Goal: Information Seeking & Learning: Compare options

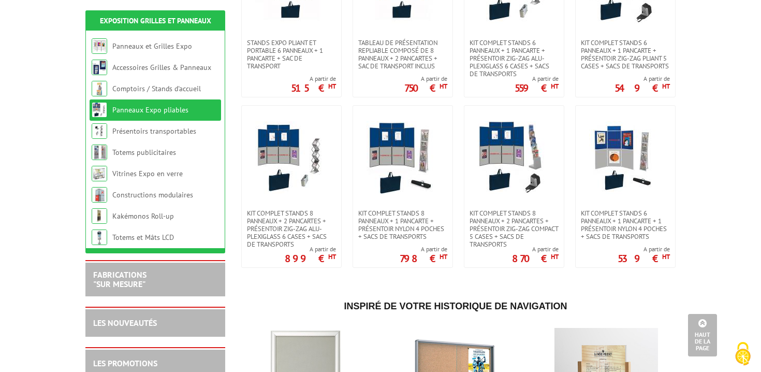
scroll to position [290, 0]
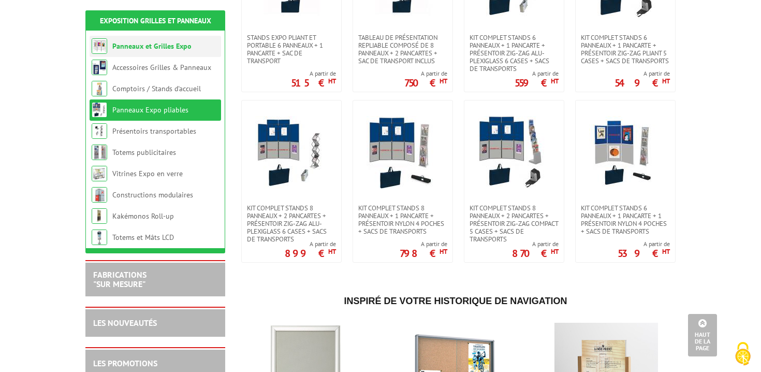
click at [171, 49] on link "Panneaux et Grilles Expo" at bounding box center [151, 45] width 79 height 9
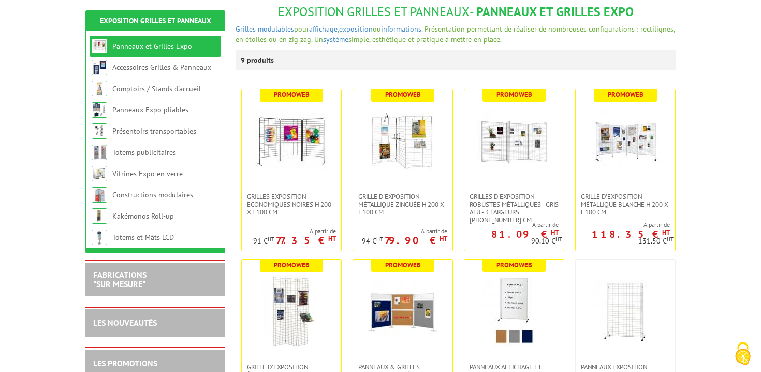
scroll to position [135, 0]
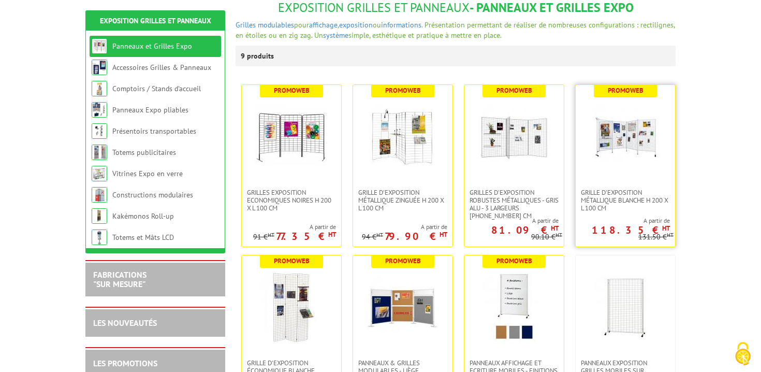
click at [638, 157] on img at bounding box center [625, 136] width 72 height 72
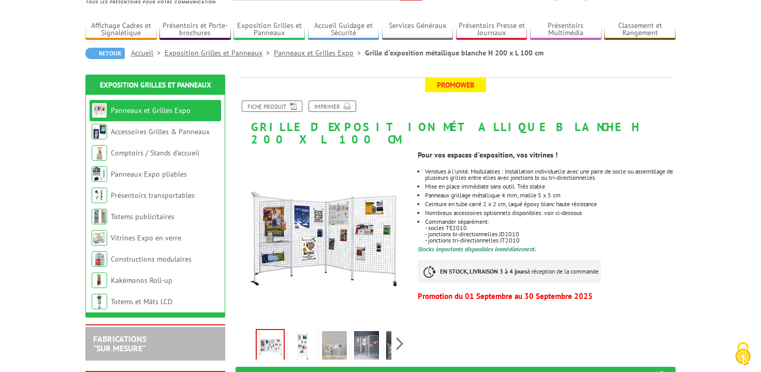
scroll to position [60, 0]
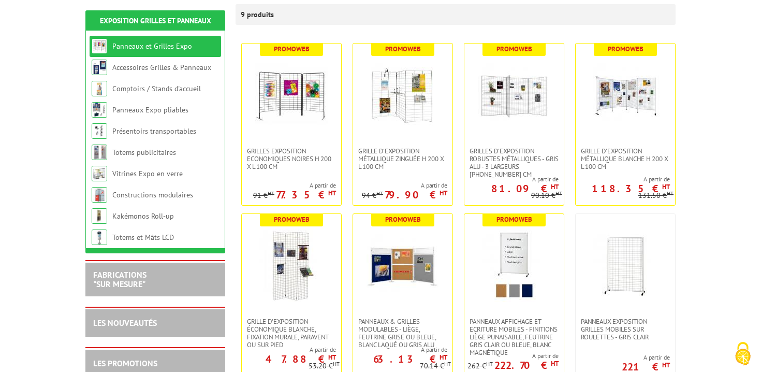
scroll to position [188, 0]
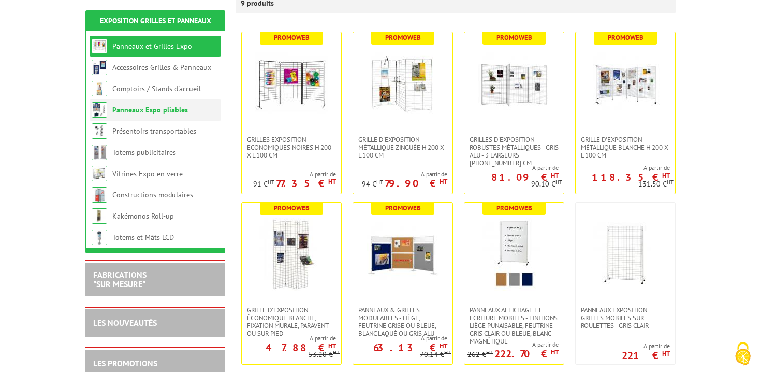
click at [171, 111] on link "Panneaux Expo pliables" at bounding box center [150, 109] width 76 height 9
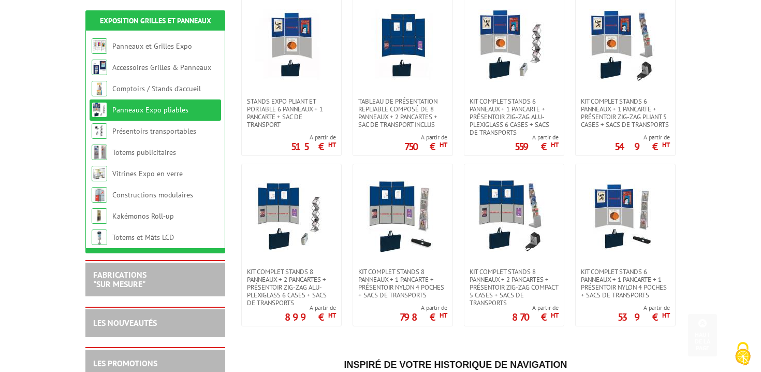
scroll to position [227, 0]
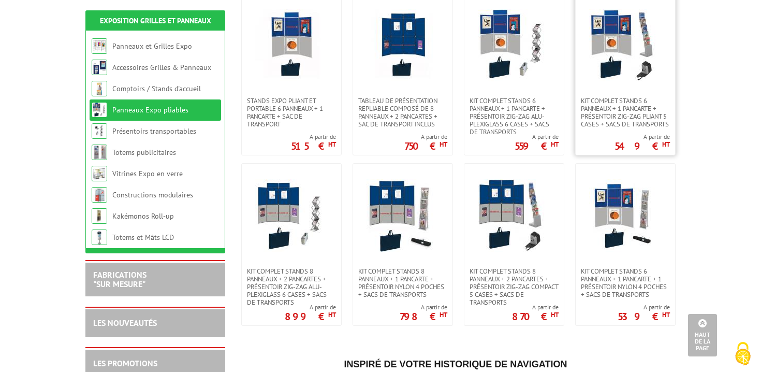
click at [614, 66] on img at bounding box center [625, 45] width 72 height 72
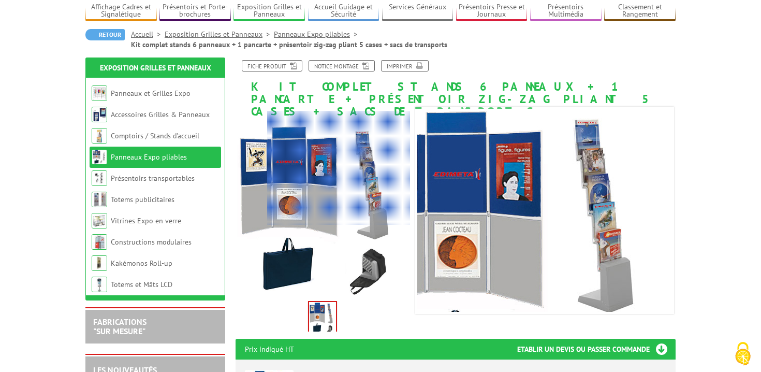
scroll to position [79, 0]
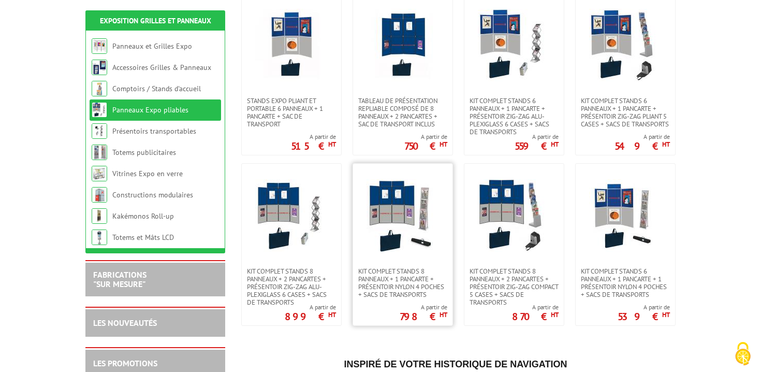
click at [380, 202] on img at bounding box center [403, 215] width 72 height 72
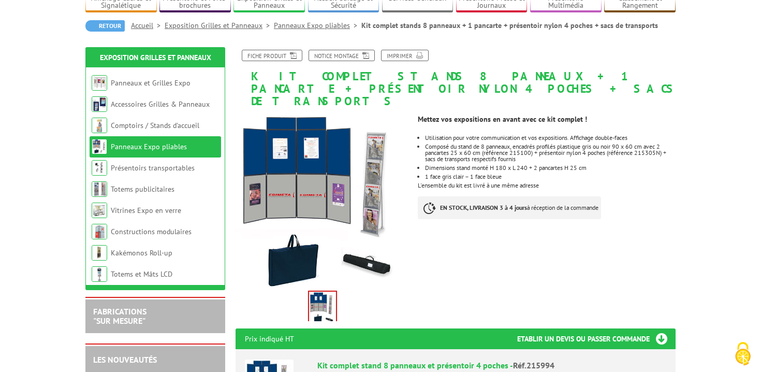
scroll to position [88, 0]
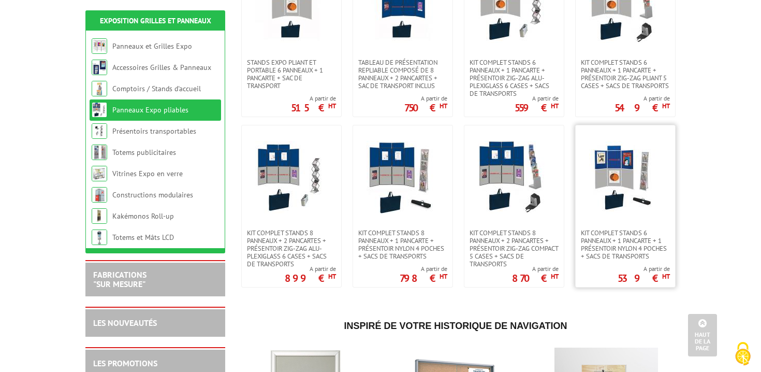
scroll to position [268, 0]
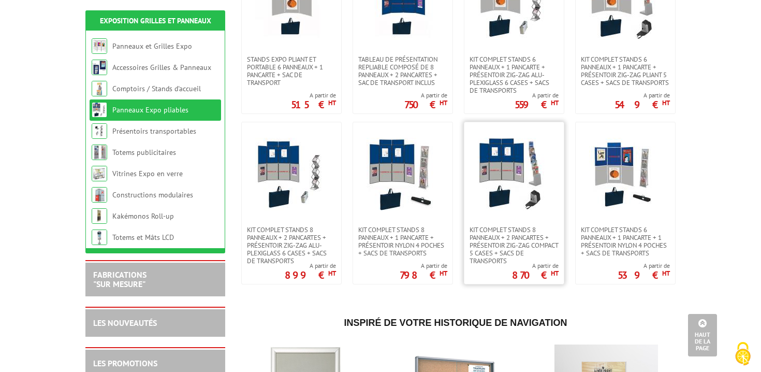
click at [517, 161] on img at bounding box center [514, 174] width 72 height 72
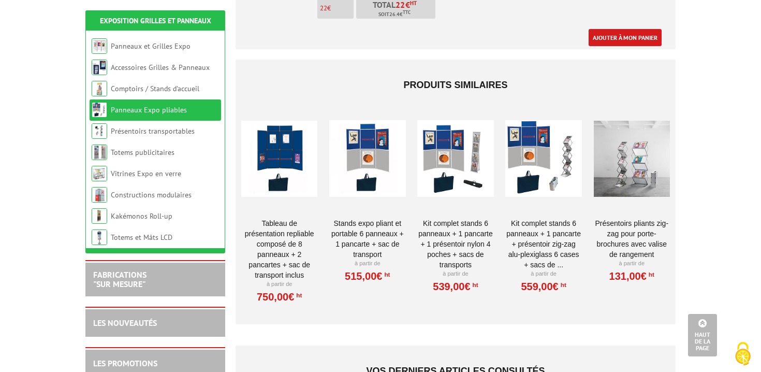
scroll to position [767, 0]
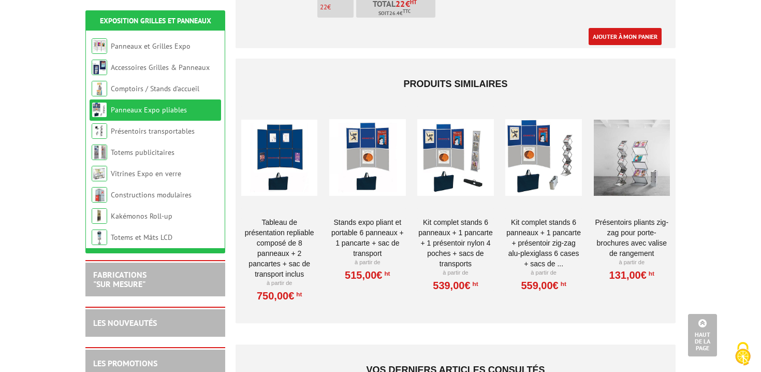
click at [275, 167] on div at bounding box center [279, 158] width 76 height 104
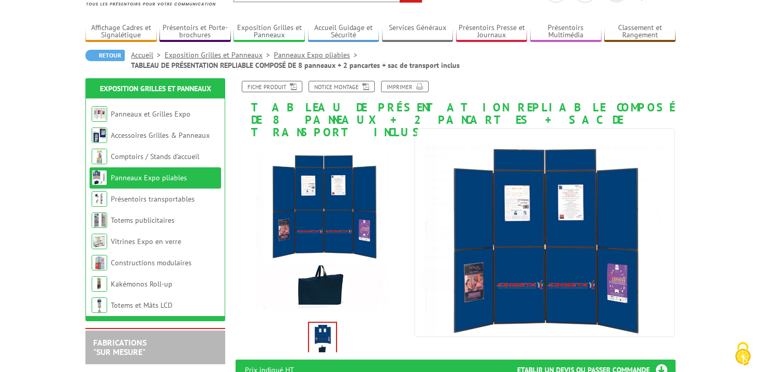
scroll to position [69, 0]
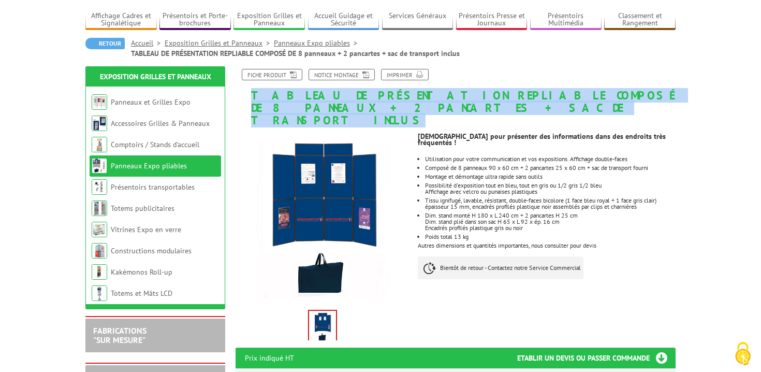
drag, startPoint x: 246, startPoint y: 91, endPoint x: 421, endPoint y: 113, distance: 176.4
click at [421, 113] on h1 "TABLEAU DE PRÉSENTATION REPLIABLE COMPOSÉ DE 8 panneaux + 2 pancartes + sac de …" at bounding box center [456, 98] width 456 height 58
copy h1 "TABLEAU DE PRÉSENTATION REPLIABLE COMPOSÉ DE 8 panneaux + 2 pancartes + sac de …"
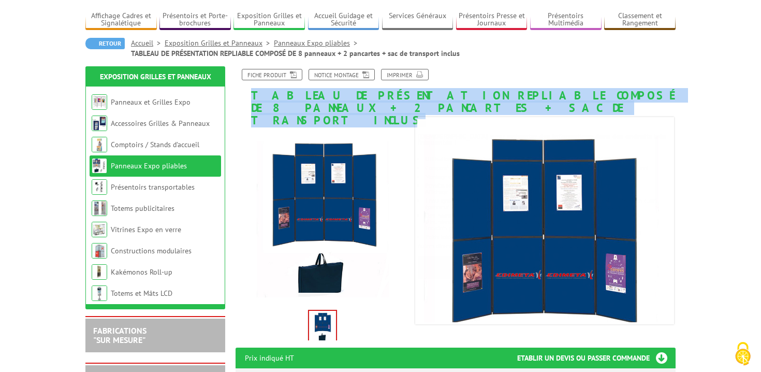
click at [163, 167] on link "Panneaux Expo pliables" at bounding box center [149, 165] width 76 height 9
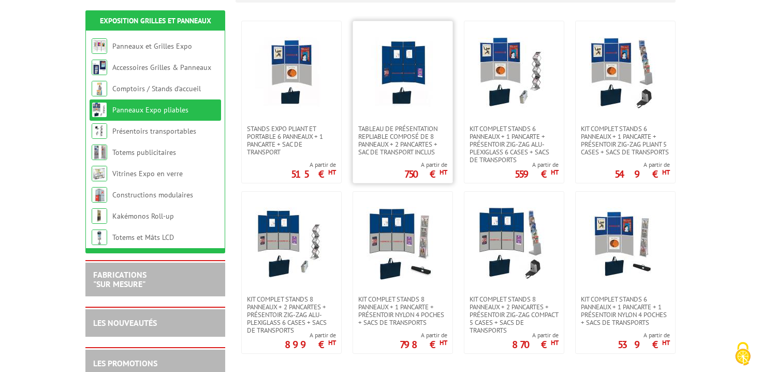
scroll to position [207, 0]
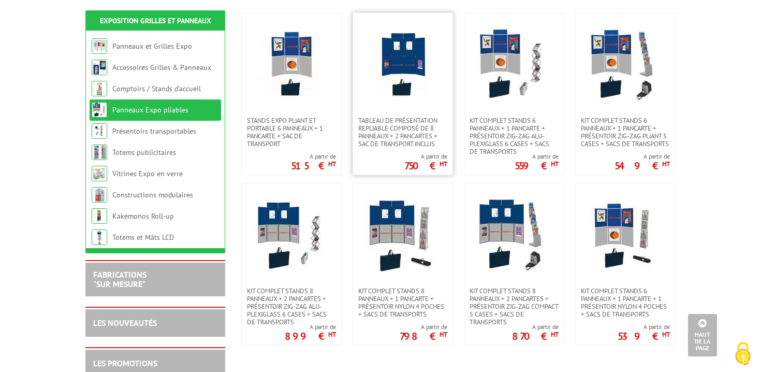
click at [406, 69] on img at bounding box center [403, 64] width 72 height 72
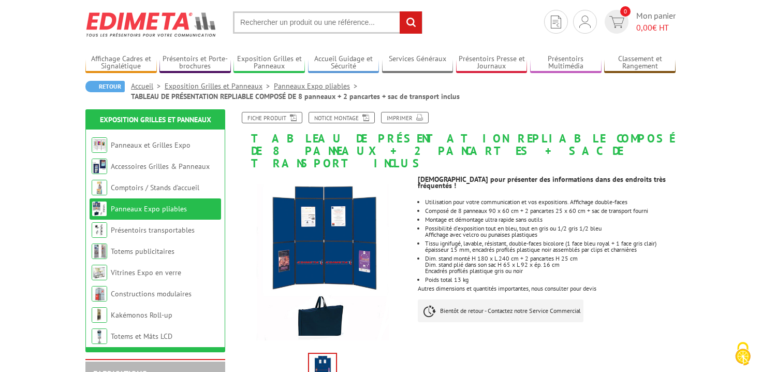
scroll to position [42, 0]
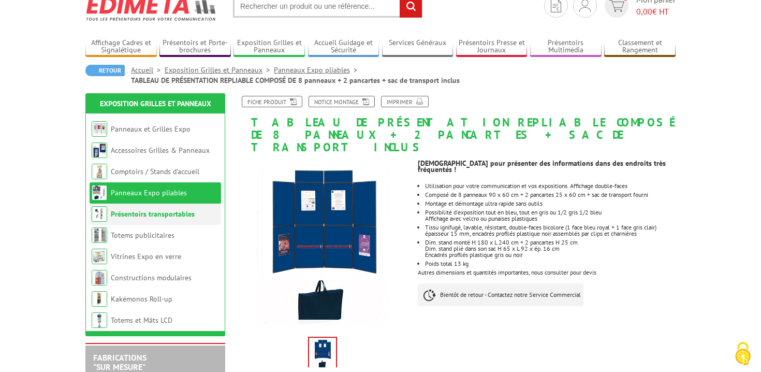
click at [143, 222] on li "Présentoirs transportables" at bounding box center [155, 213] width 131 height 21
click at [137, 214] on link "Présentoirs transportables" at bounding box center [153, 213] width 84 height 9
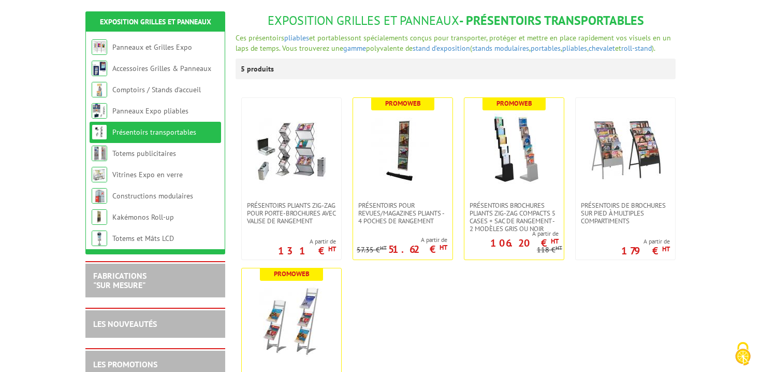
scroll to position [125, 0]
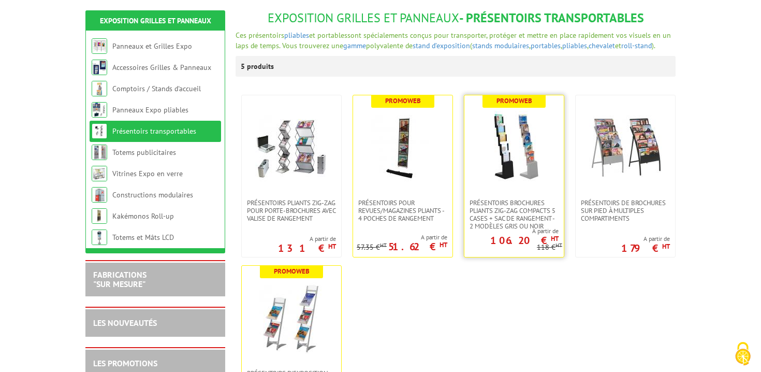
click at [507, 158] on img at bounding box center [514, 147] width 72 height 72
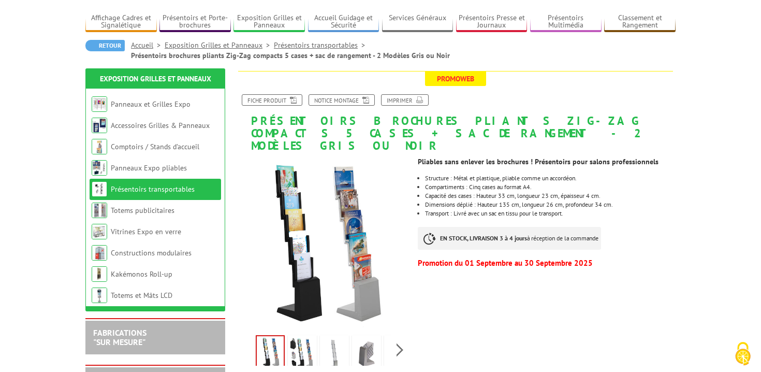
scroll to position [92, 0]
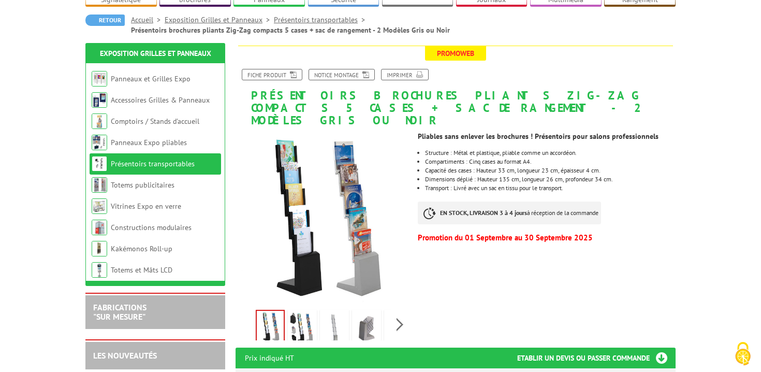
click at [303, 312] on img at bounding box center [302, 328] width 25 height 32
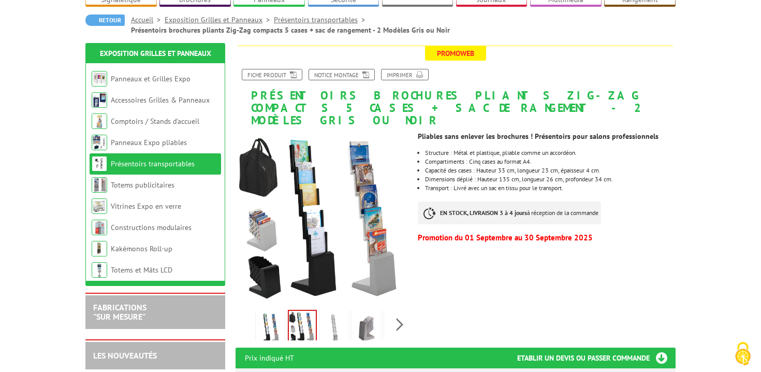
click at [158, 162] on link "Présentoirs transportables" at bounding box center [153, 163] width 84 height 9
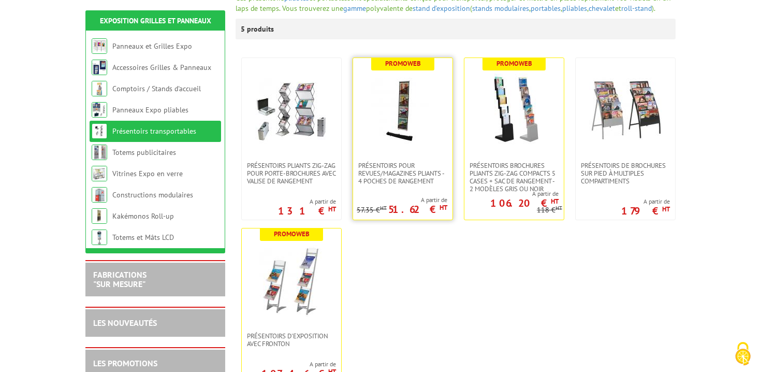
scroll to position [167, 0]
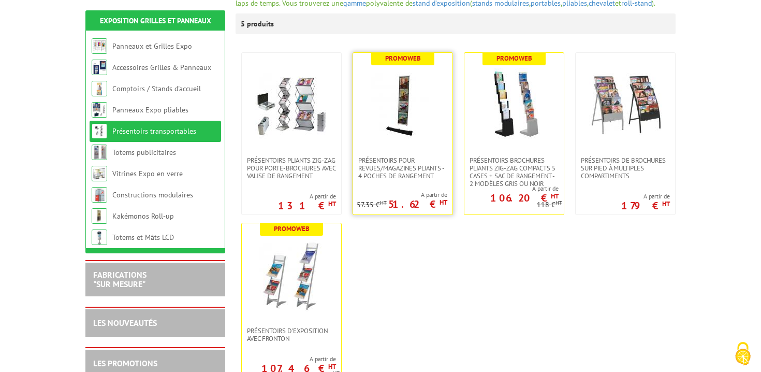
click at [411, 111] on img at bounding box center [403, 104] width 72 height 72
click at [298, 100] on img at bounding box center [291, 104] width 72 height 72
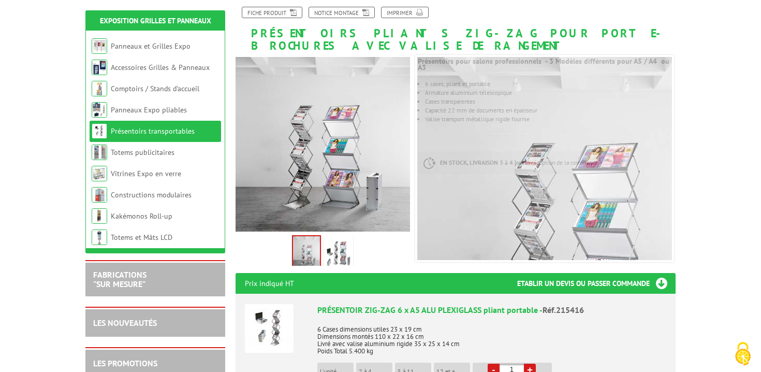
scroll to position [139, 0]
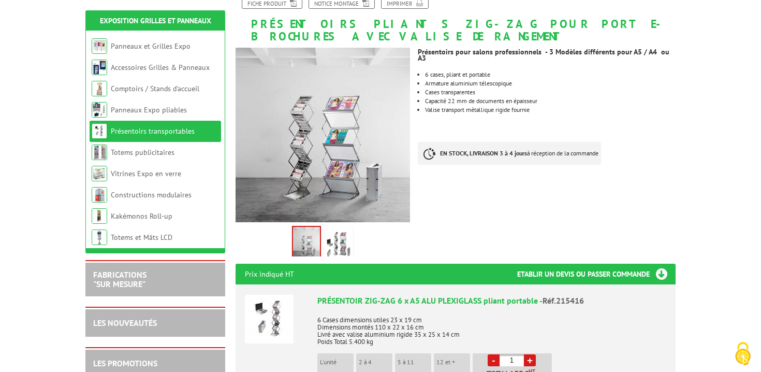
click at [338, 237] on img at bounding box center [338, 244] width 25 height 32
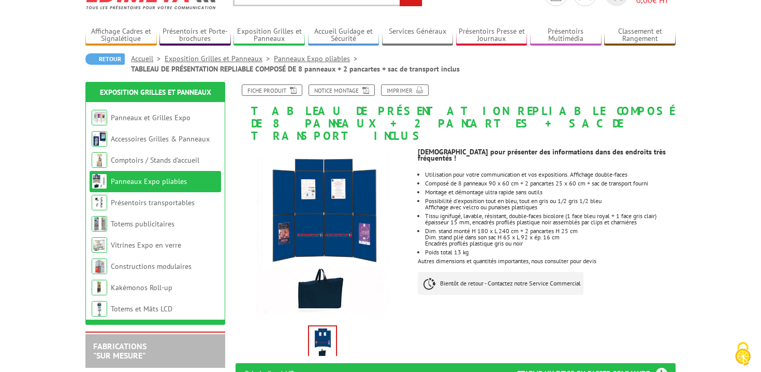
scroll to position [55, 0]
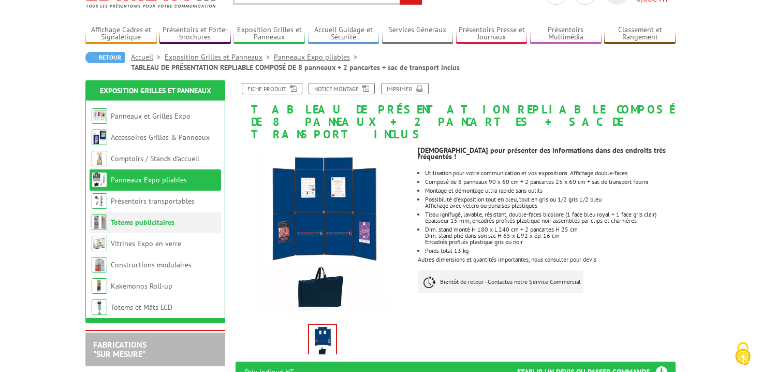
click at [143, 222] on link "Totems publicitaires" at bounding box center [143, 221] width 64 height 9
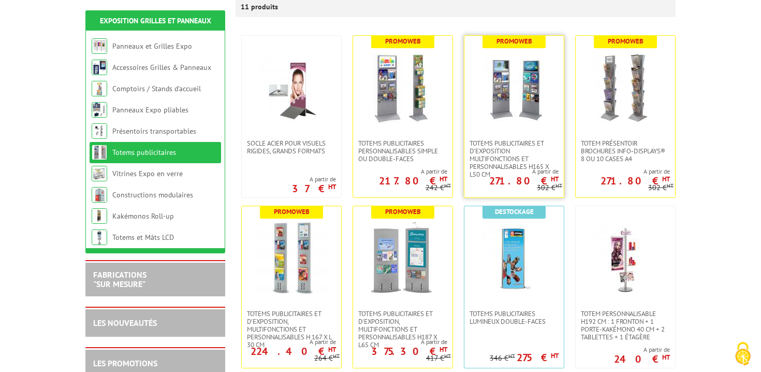
scroll to position [213, 0]
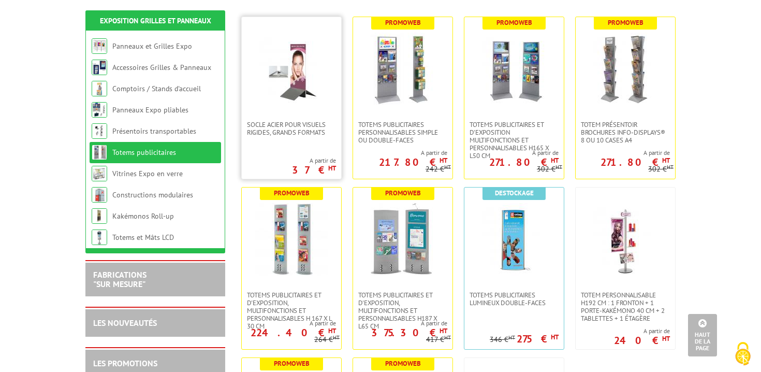
click at [300, 70] on img at bounding box center [291, 69] width 72 height 72
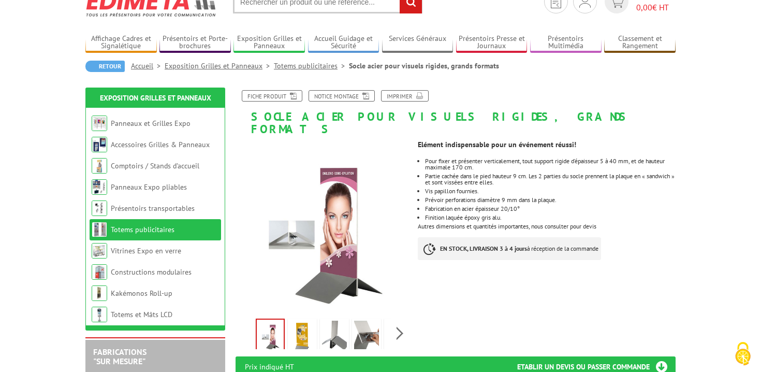
scroll to position [99, 0]
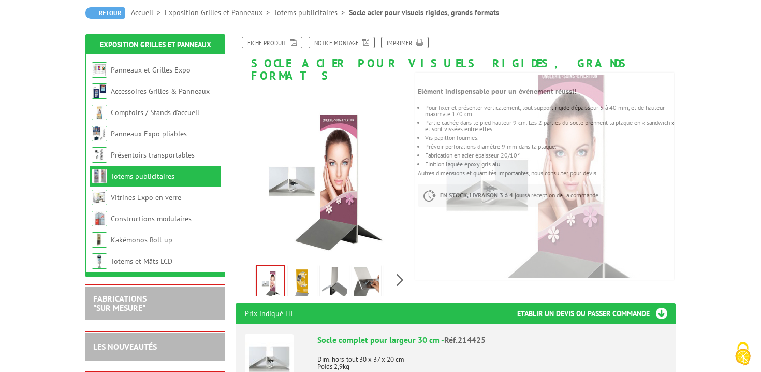
click at [301, 267] on img at bounding box center [302, 283] width 25 height 32
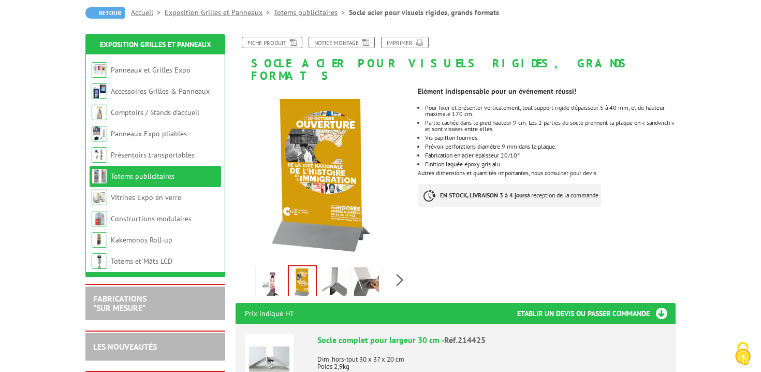
click at [341, 271] on img at bounding box center [334, 283] width 25 height 32
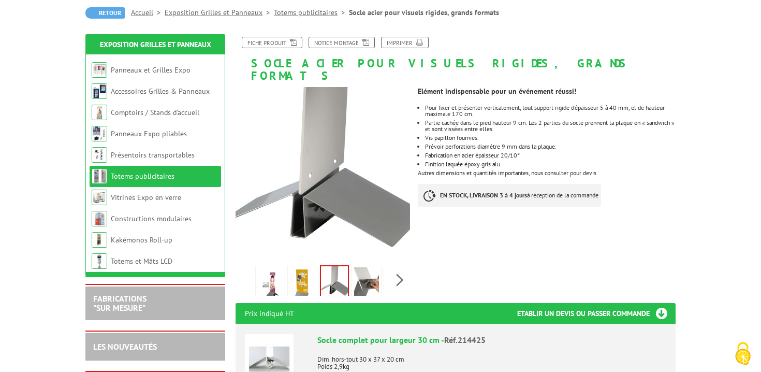
click at [364, 269] on img at bounding box center [366, 283] width 25 height 32
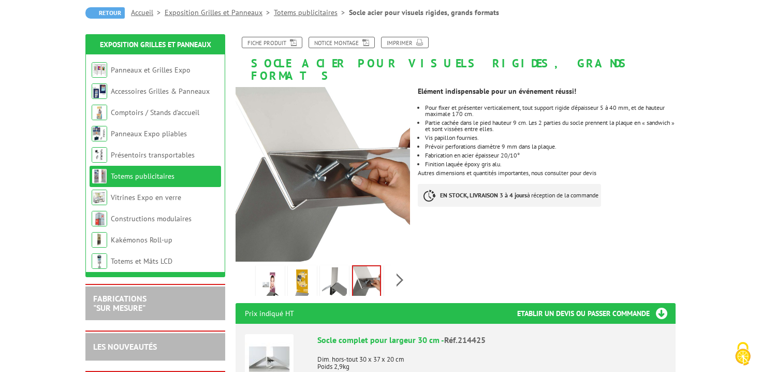
click at [262, 275] on img at bounding box center [270, 283] width 25 height 32
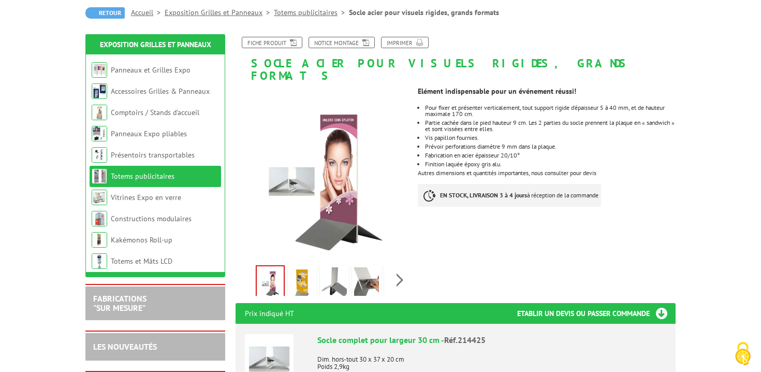
click at [291, 275] on img at bounding box center [302, 283] width 25 height 32
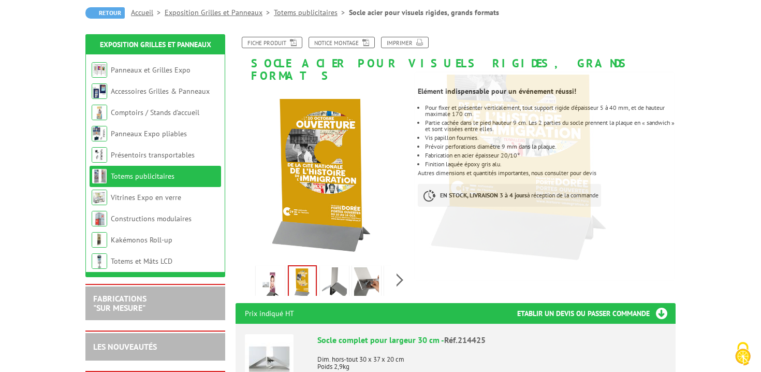
click at [338, 281] on img at bounding box center [334, 283] width 25 height 32
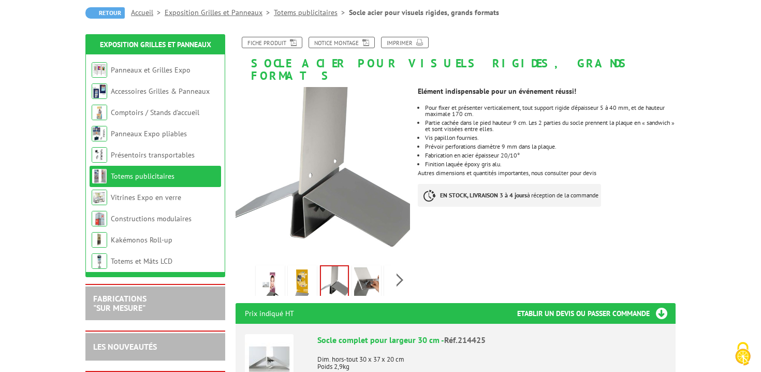
click at [288, 269] on link at bounding box center [302, 283] width 29 height 36
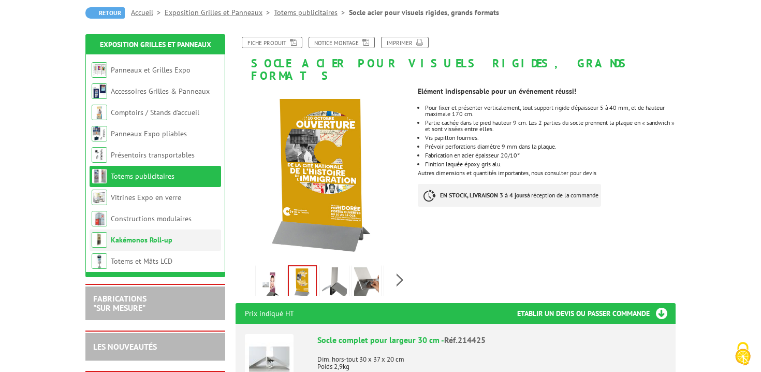
click at [130, 242] on link "Kakémonos Roll-up" at bounding box center [142, 239] width 62 height 9
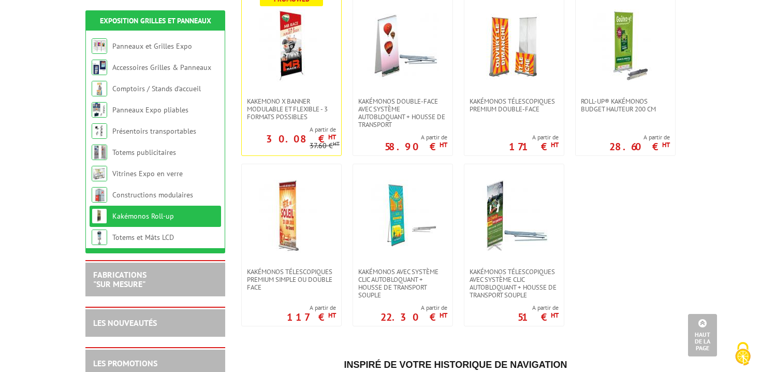
scroll to position [247, 0]
click at [412, 222] on img at bounding box center [403, 215] width 72 height 72
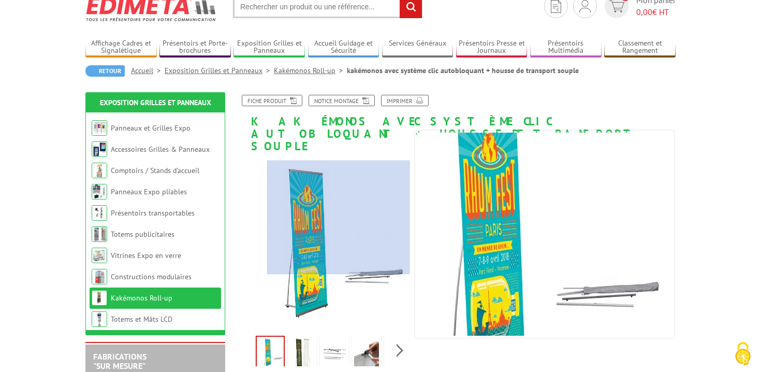
scroll to position [42, 0]
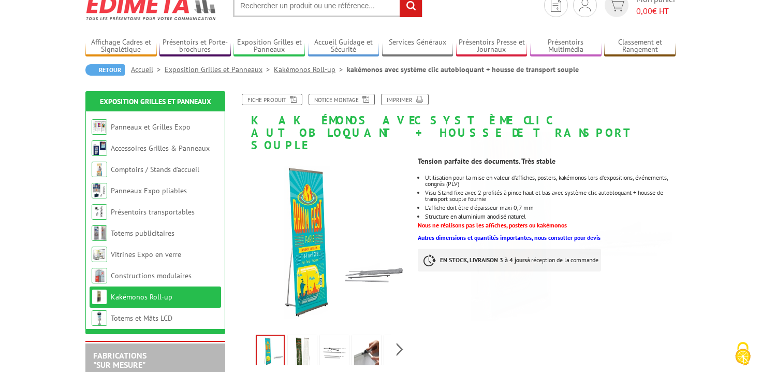
click at [303, 336] on img at bounding box center [302, 352] width 25 height 32
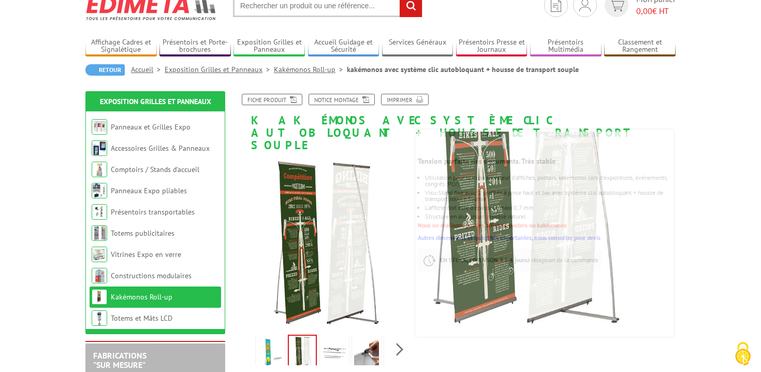
click at [275, 336] on img at bounding box center [270, 352] width 25 height 32
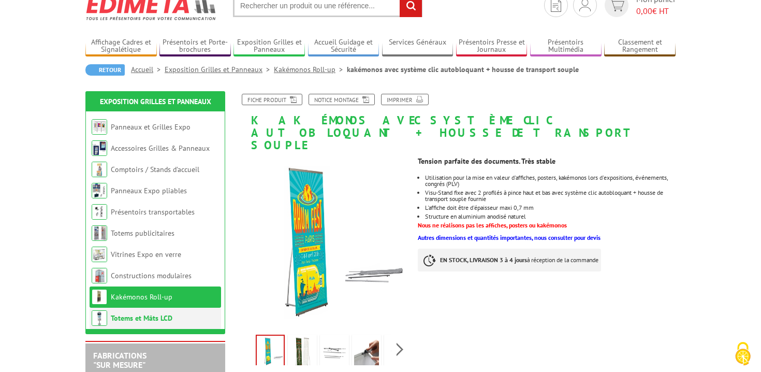
click at [142, 319] on link "Totems et Mâts LCD" at bounding box center [142, 317] width 62 height 9
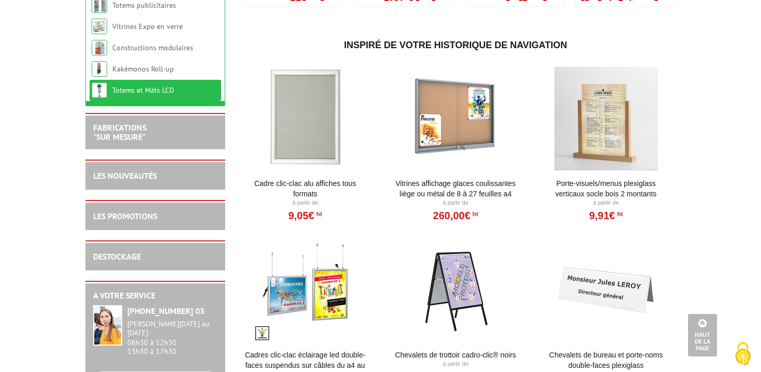
scroll to position [552, 0]
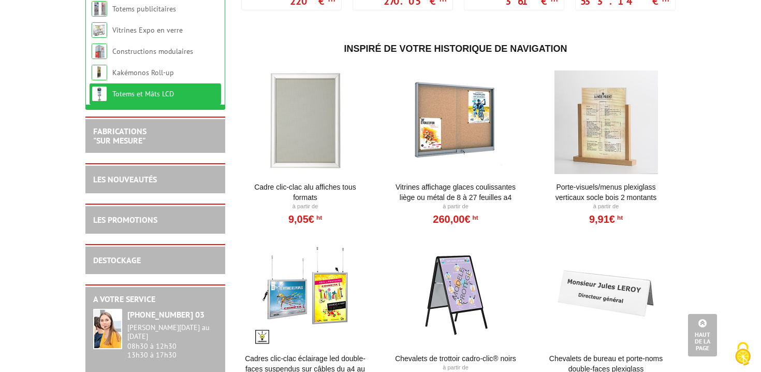
click at [603, 153] on div at bounding box center [606, 122] width 128 height 104
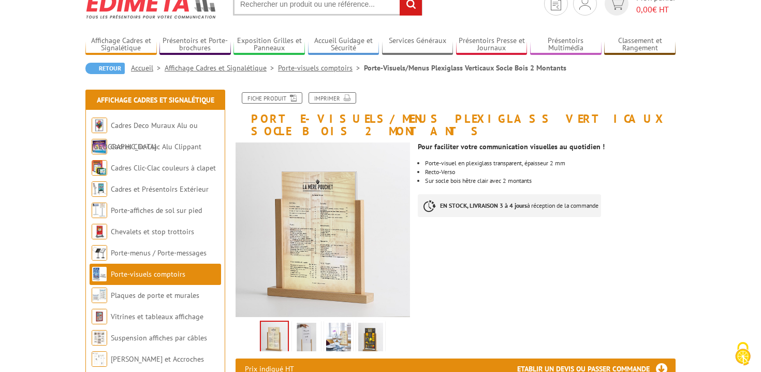
scroll to position [67, 0]
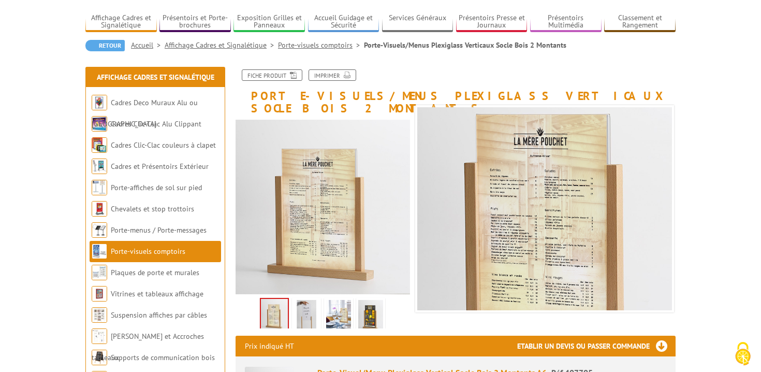
click at [304, 300] on img at bounding box center [306, 316] width 25 height 32
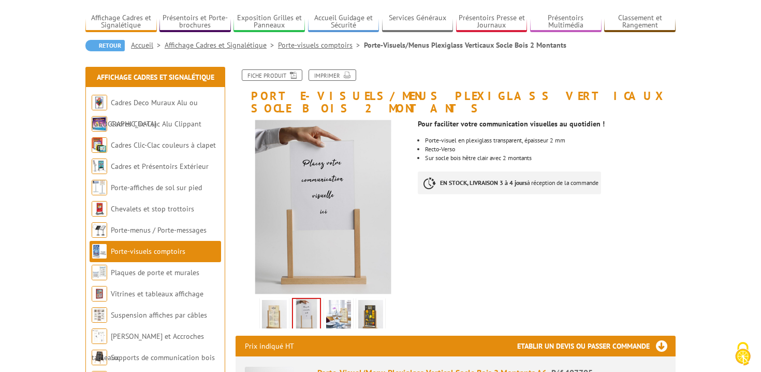
click at [336, 304] on img at bounding box center [338, 316] width 25 height 32
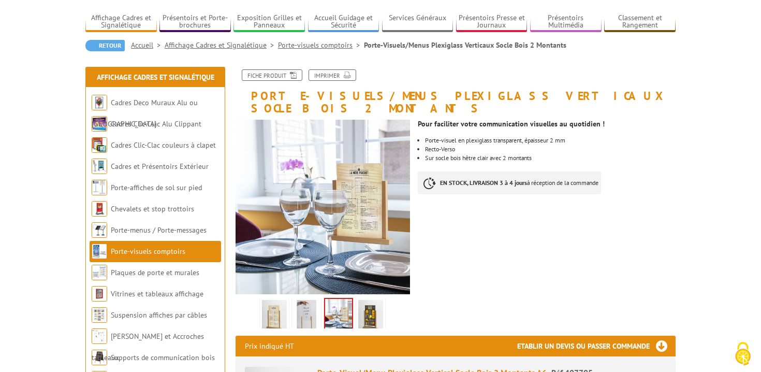
click at [257, 305] on ul at bounding box center [322, 312] width 137 height 32
click at [269, 305] on img at bounding box center [274, 316] width 25 height 32
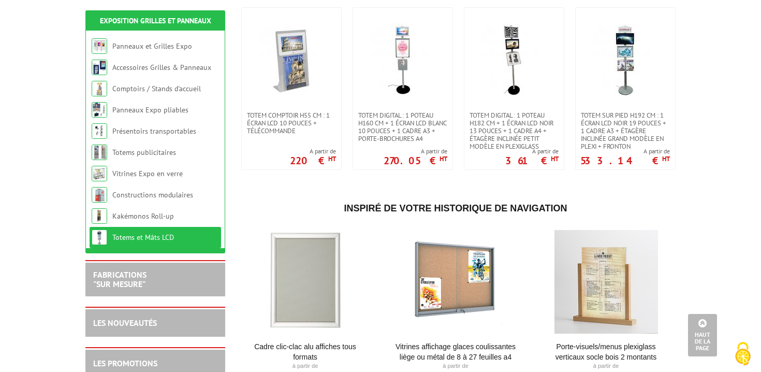
scroll to position [390, 0]
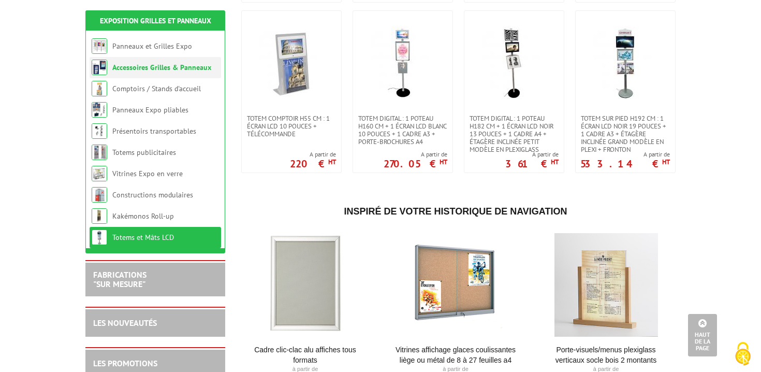
click at [193, 70] on link "Accessoires Grilles & Panneaux" at bounding box center [161, 67] width 99 height 9
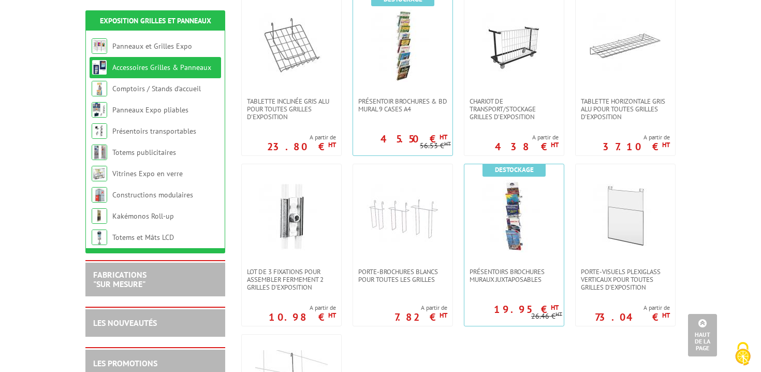
scroll to position [568, 0]
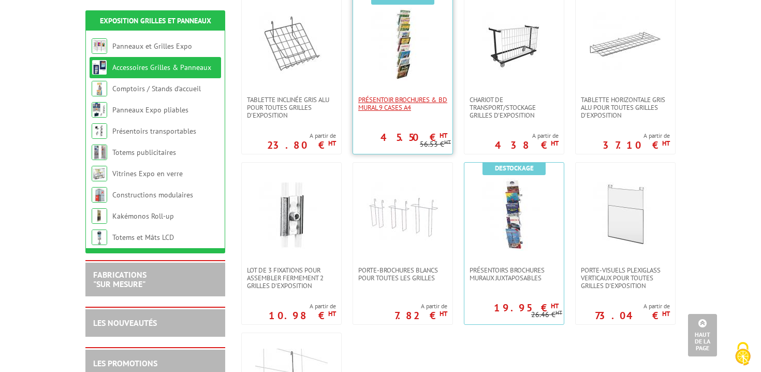
click at [389, 101] on span "Présentoir Brochures & BD mural 9 cases A4" at bounding box center [402, 104] width 89 height 16
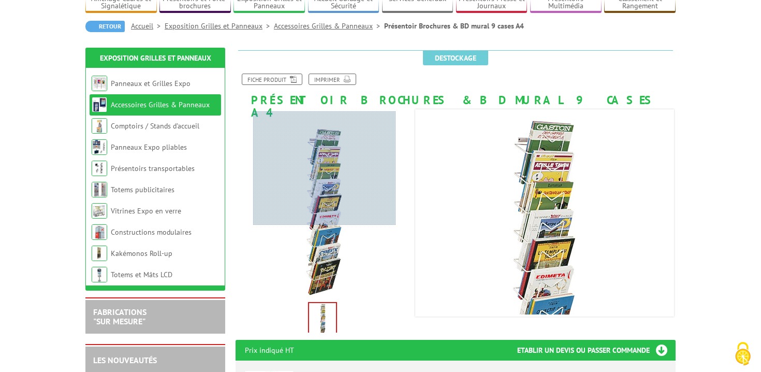
scroll to position [86, 0]
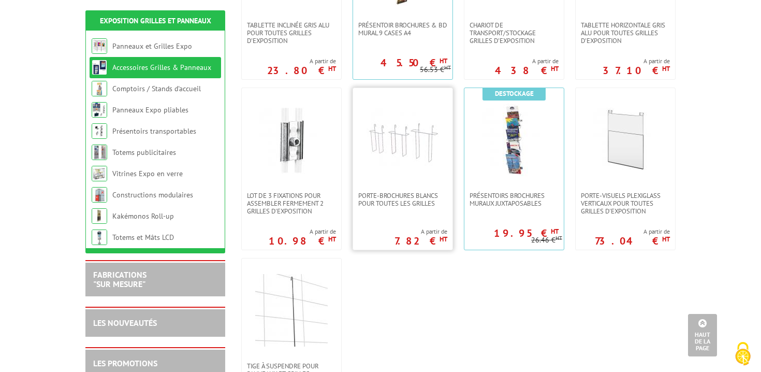
scroll to position [646, 0]
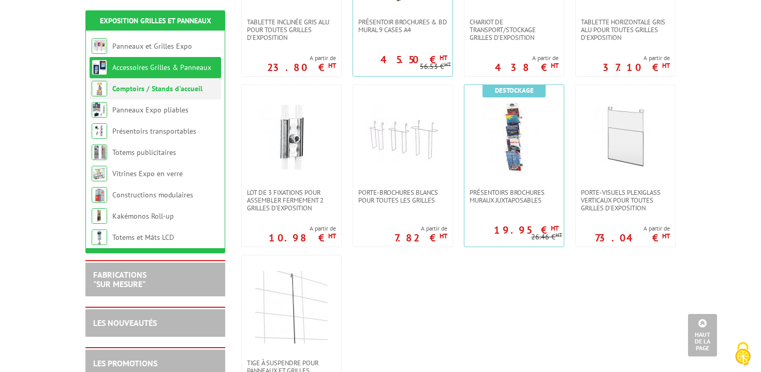
click at [167, 90] on link "Comptoirs / Stands d'accueil" at bounding box center [157, 88] width 90 height 9
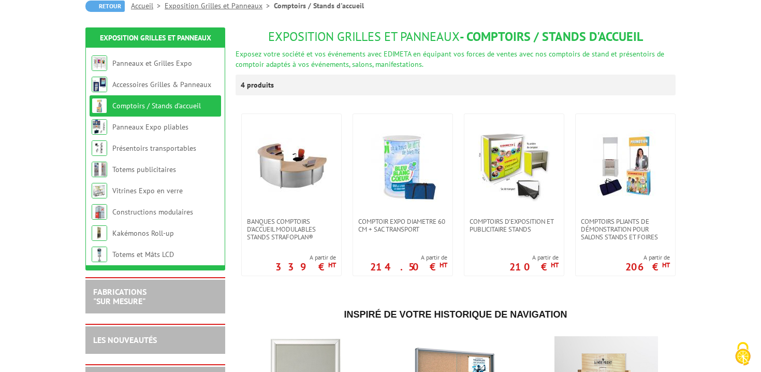
scroll to position [116, 0]
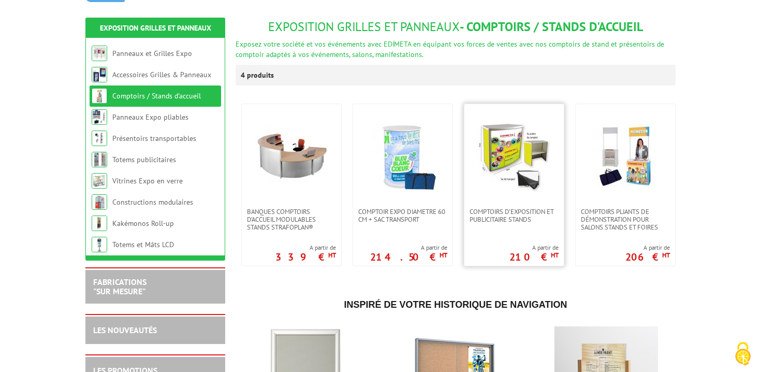
click at [501, 152] on img at bounding box center [514, 156] width 72 height 72
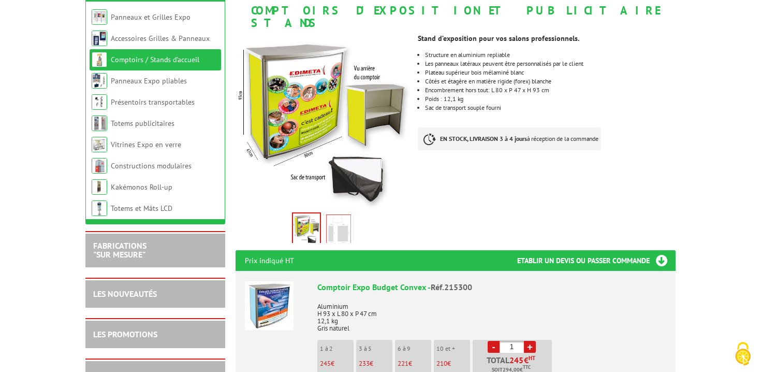
scroll to position [168, 0]
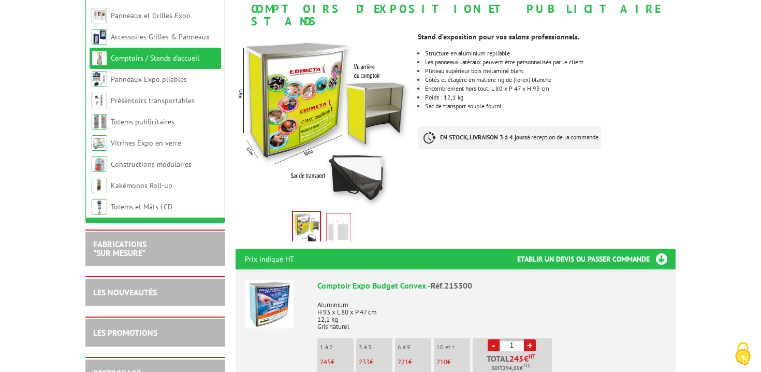
click at [339, 213] on img at bounding box center [338, 229] width 25 height 32
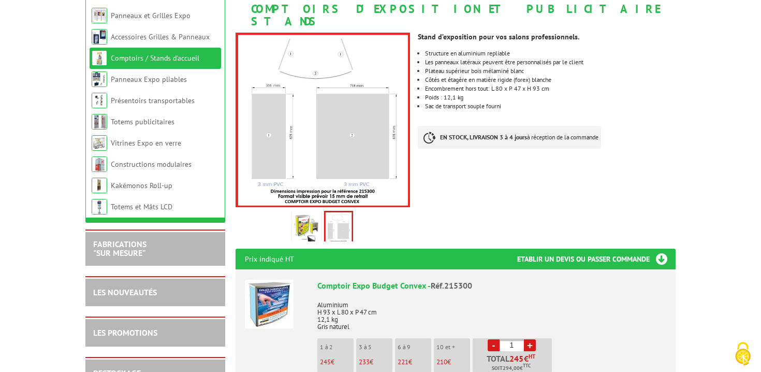
scroll to position [146, 0]
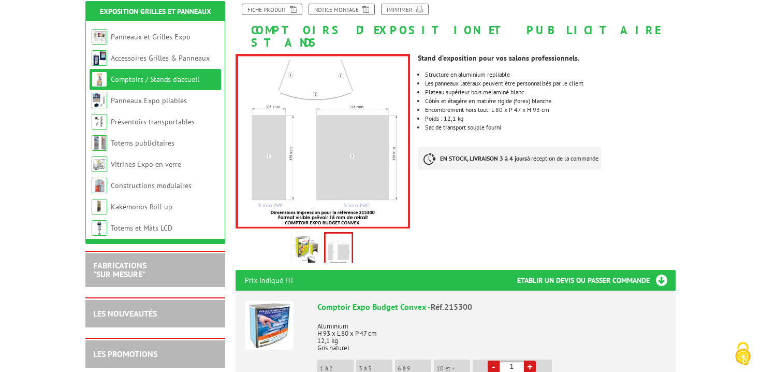
click at [305, 234] on img at bounding box center [306, 250] width 25 height 32
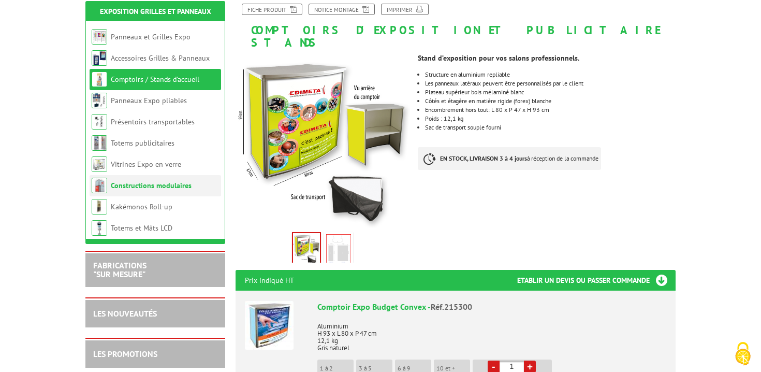
click at [125, 181] on link "Constructions modulaires" at bounding box center [151, 185] width 81 height 9
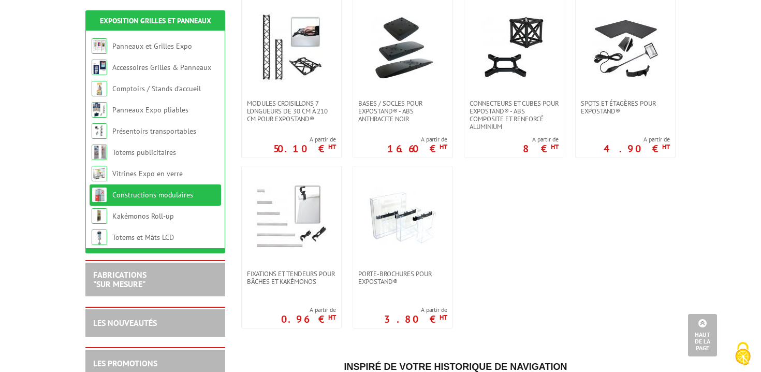
scroll to position [459, 0]
